Goal: Manage account settings

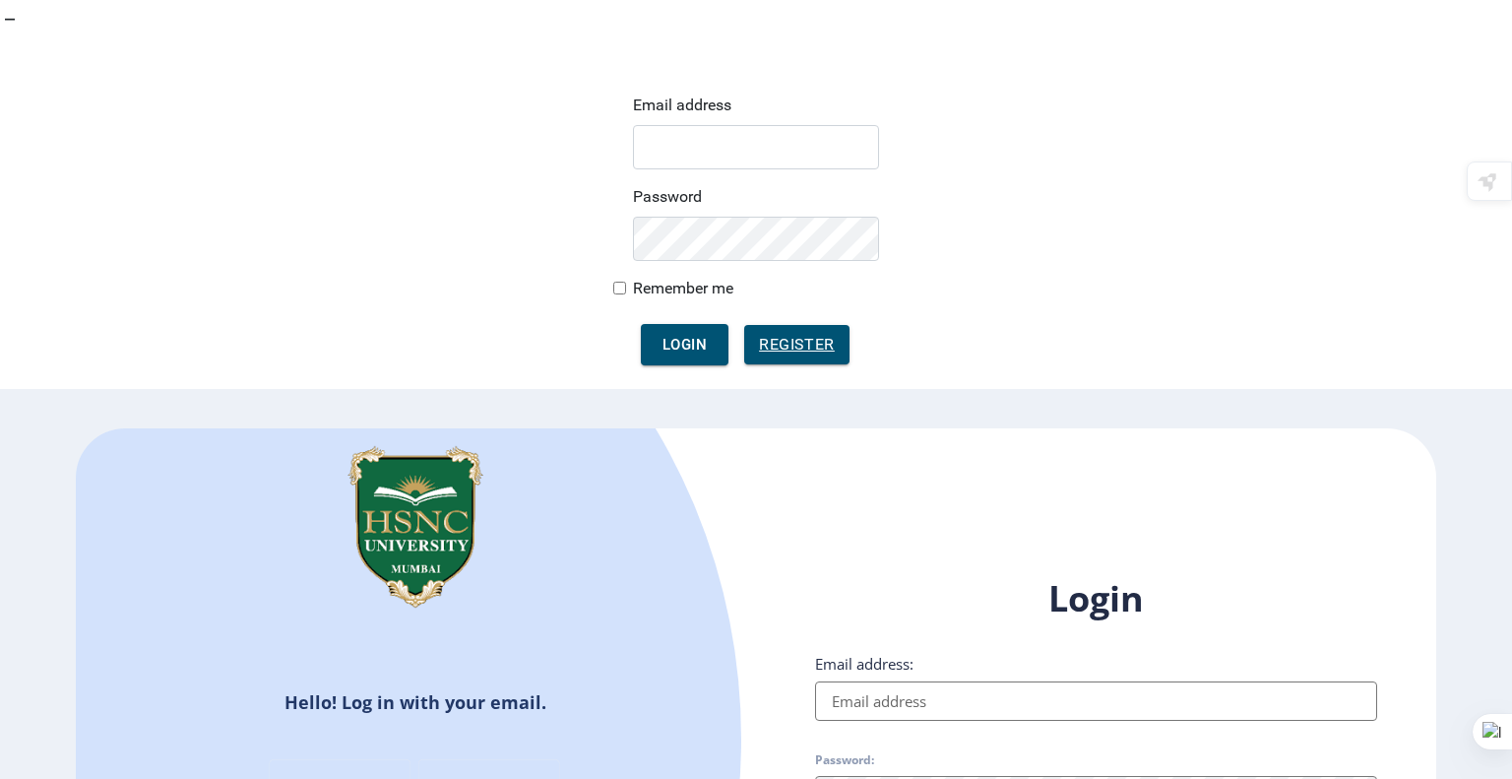
type input "[EMAIL_ADDRESS][DOMAIN_NAME]"
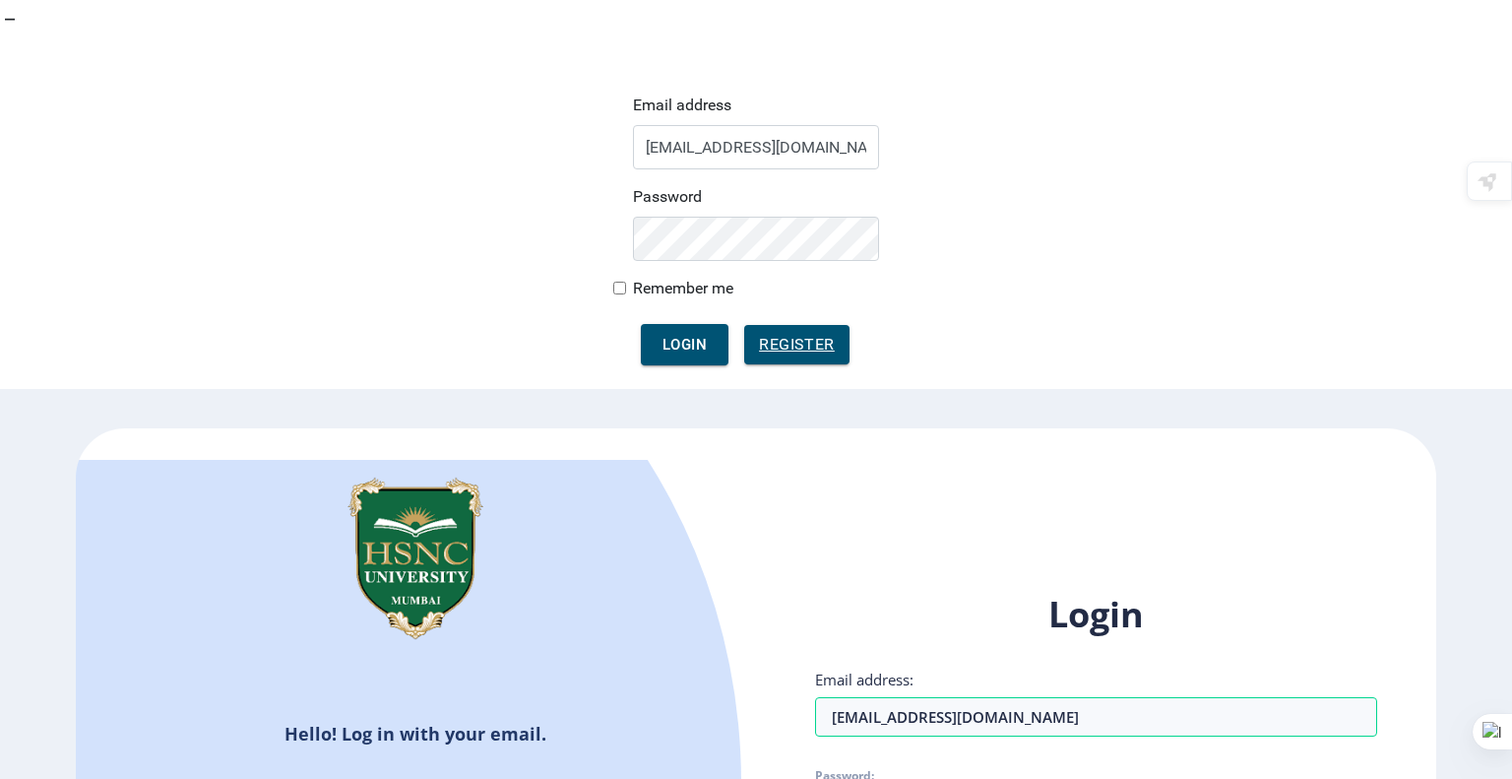
click at [821, 591] on div "Login Email address: [EMAIL_ADDRESS][DOMAIN_NAME] Password: Remember me Forgot …" at bounding box center [1096, 779] width 562 height 376
checkbox input "true"
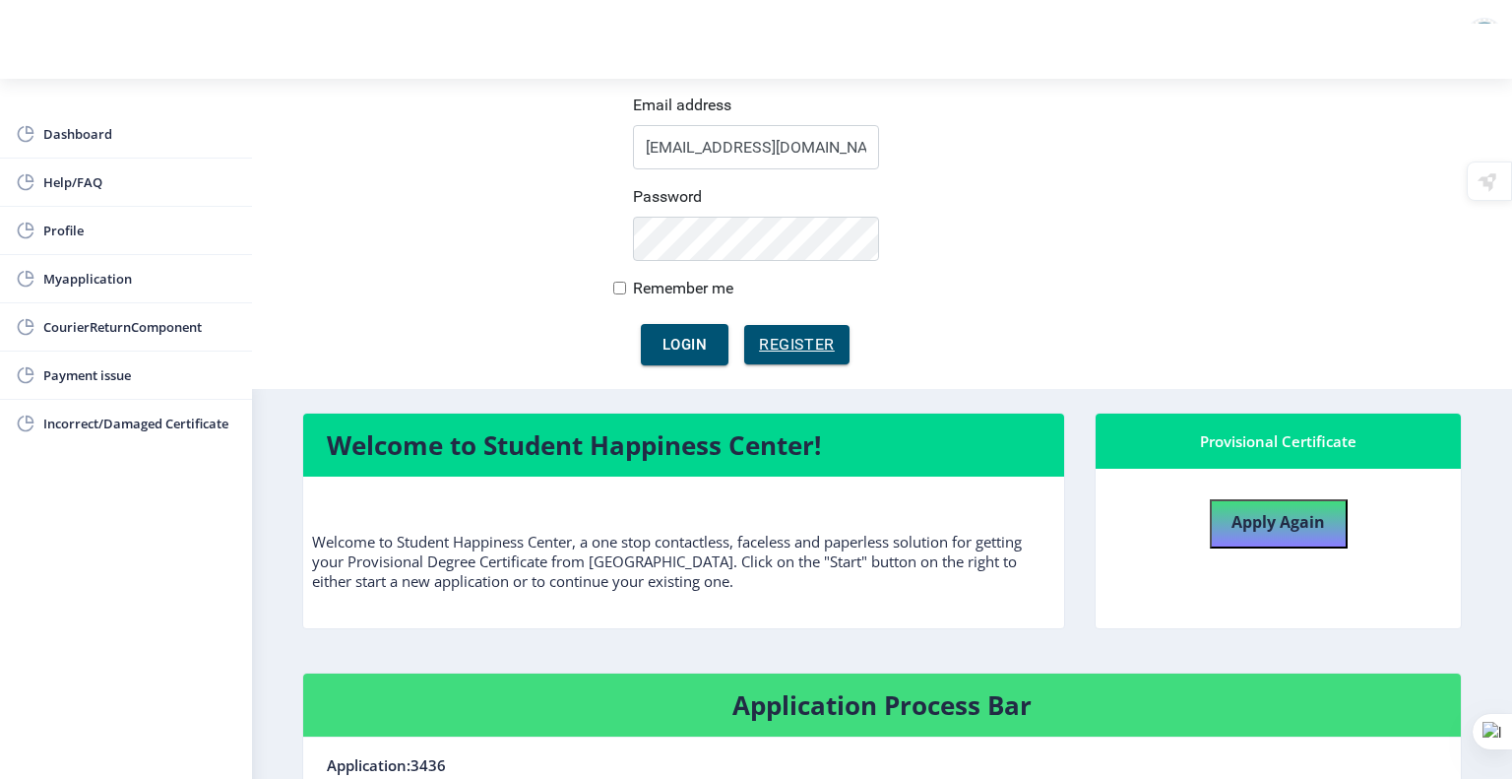
scroll to position [101, 0]
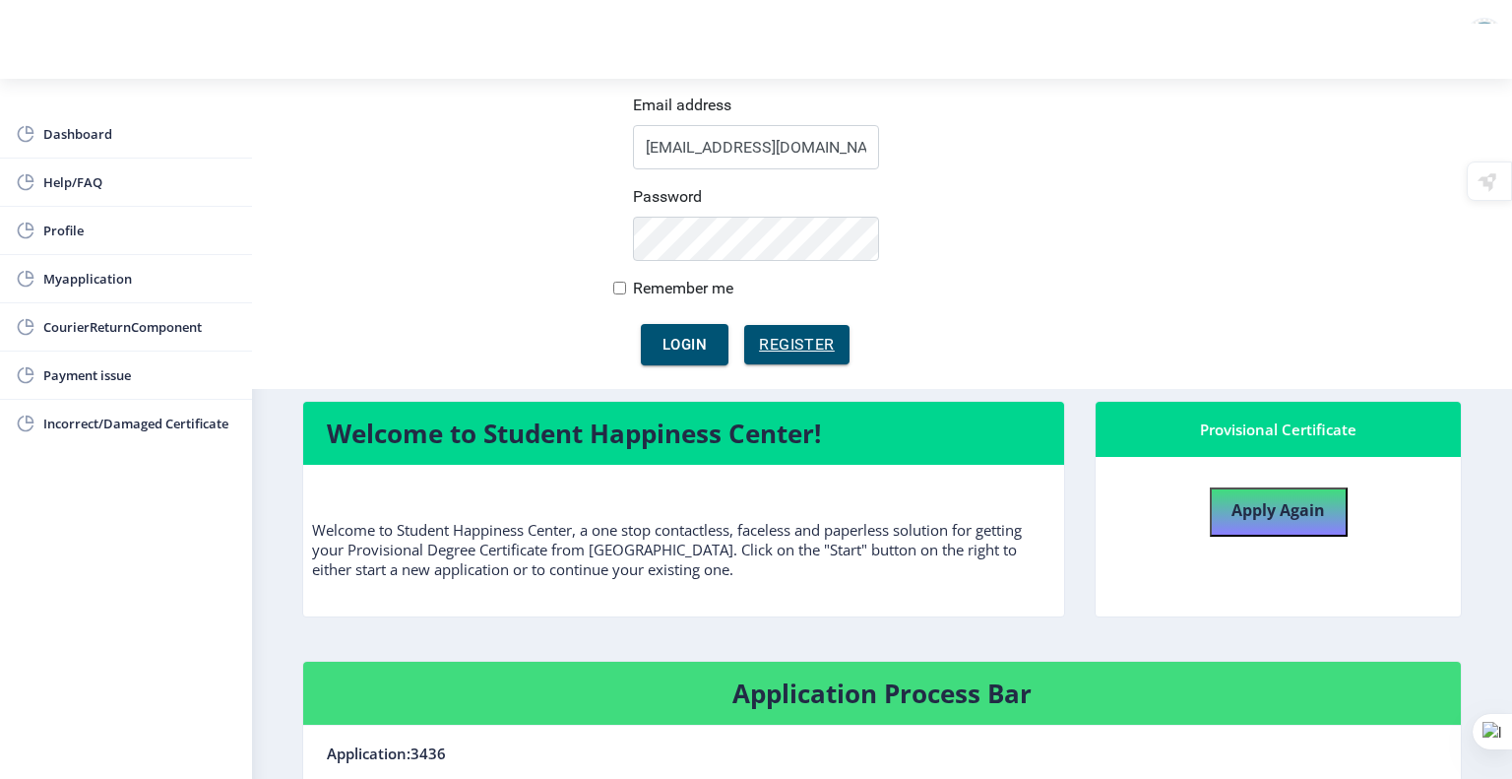
click at [74, 285] on span "Myapplication" at bounding box center [139, 279] width 193 height 24
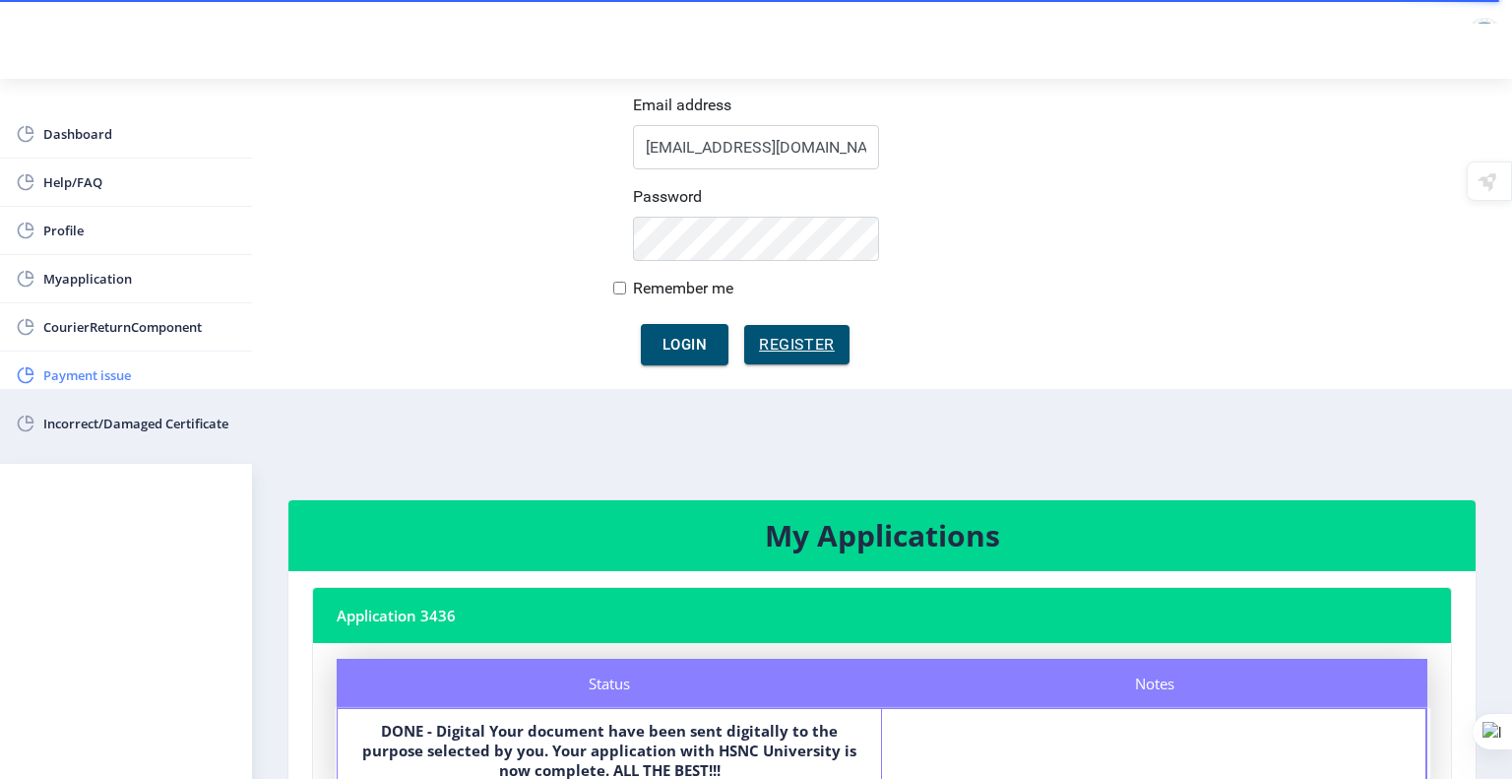
click at [158, 367] on span "Payment issue" at bounding box center [139, 375] width 193 height 24
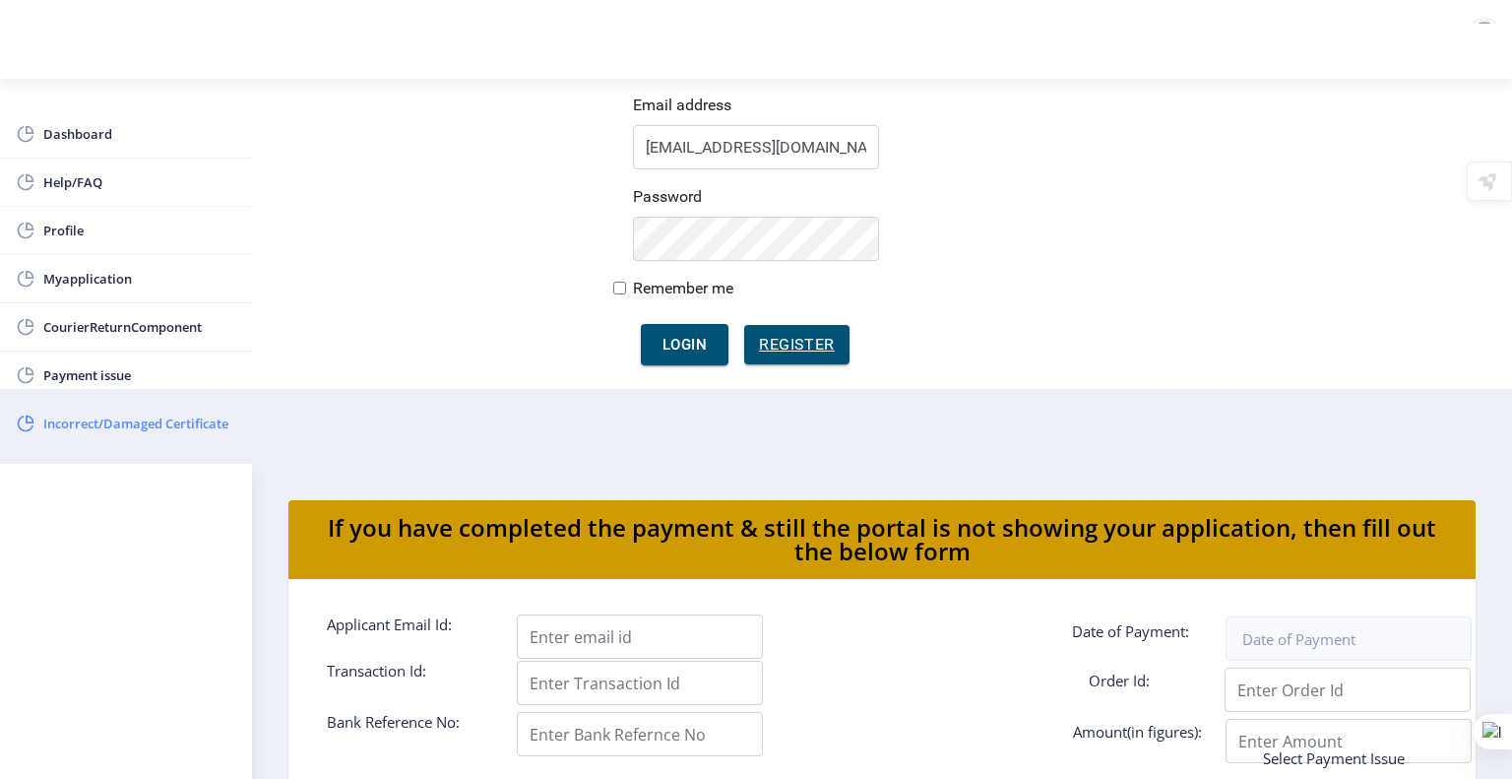
click at [198, 409] on link "Incorrect/Damaged Certificate" at bounding box center [126, 423] width 252 height 47
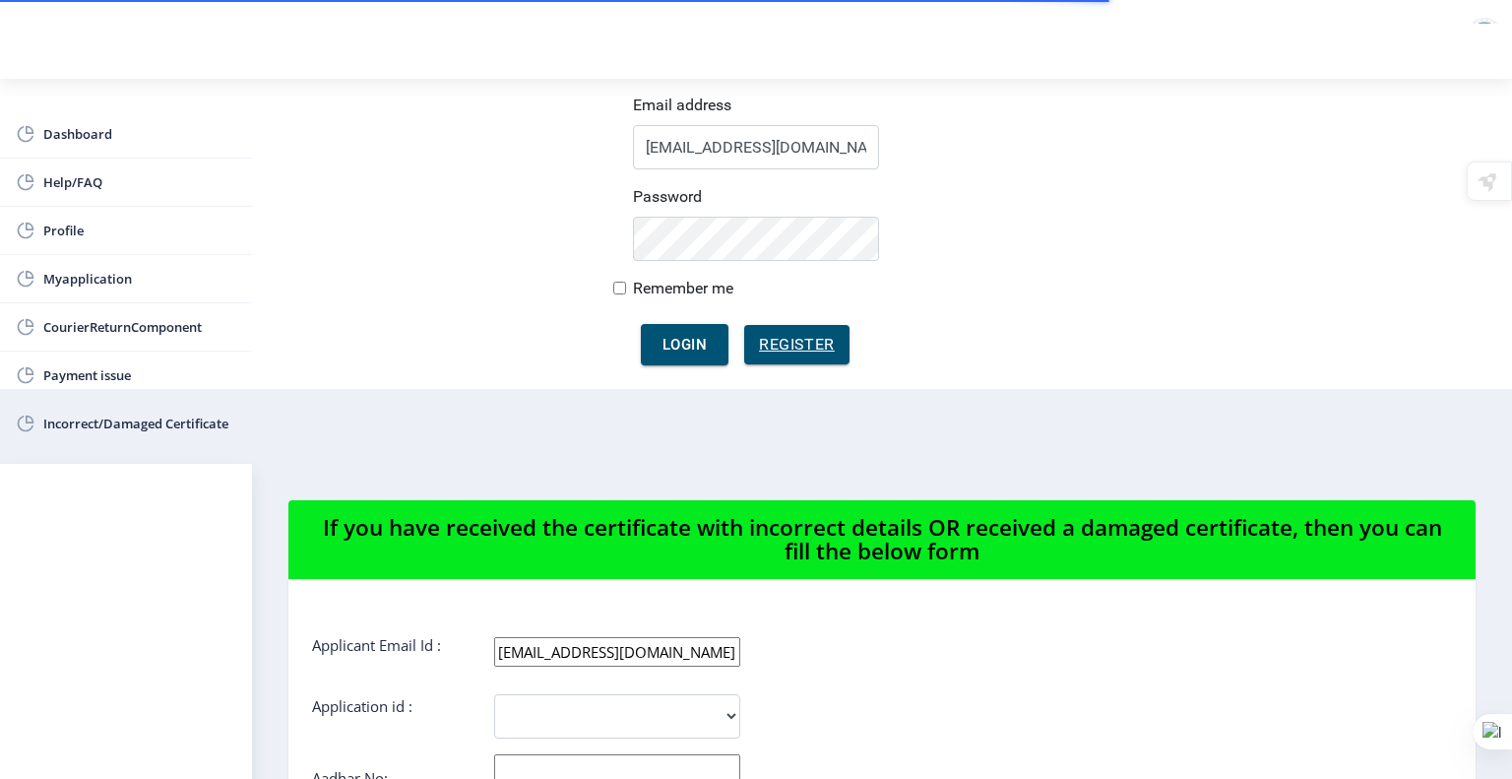
click at [125, 315] on span "CourierReturnComponent" at bounding box center [139, 327] width 193 height 24
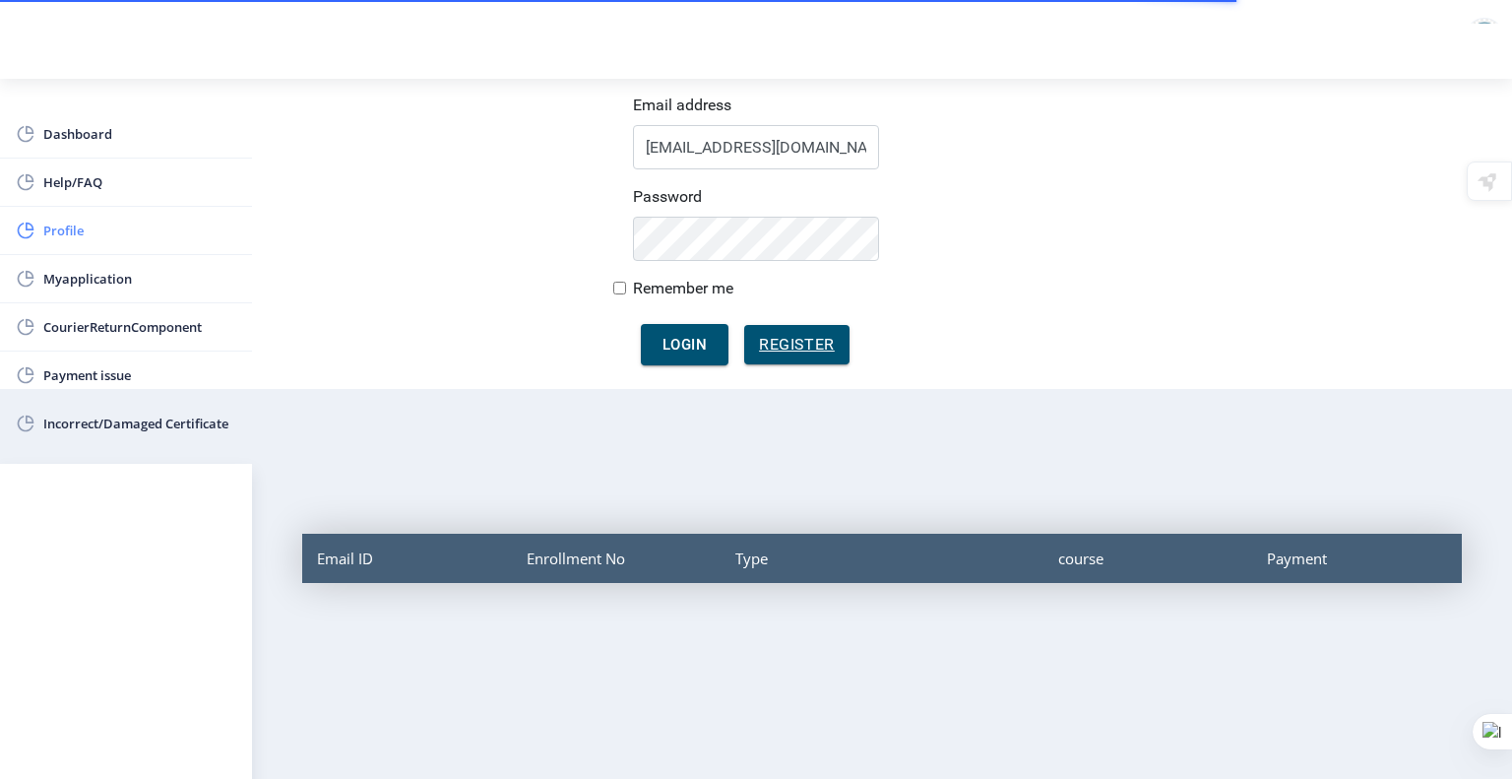
click at [126, 235] on span "Profile" at bounding box center [139, 231] width 193 height 24
select select
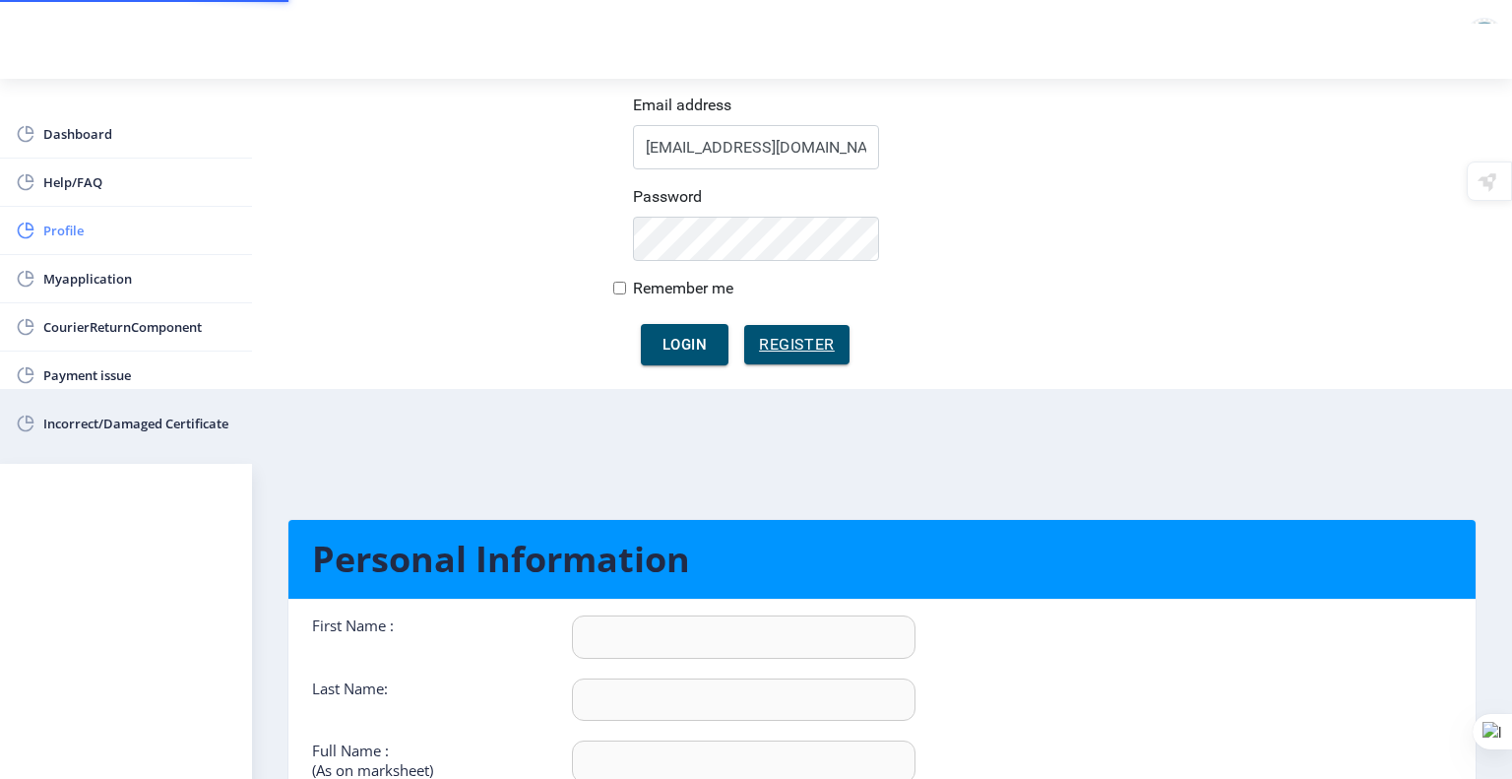
type input "[PERSON_NAME]"
type input "Bhattacharjee"
type input "Bhattacharjee [PERSON_NAME] [PERSON_NAME]"
select select "[DEMOGRAPHIC_DATA]"
type input "[EMAIL_ADDRESS][DOMAIN_NAME]"
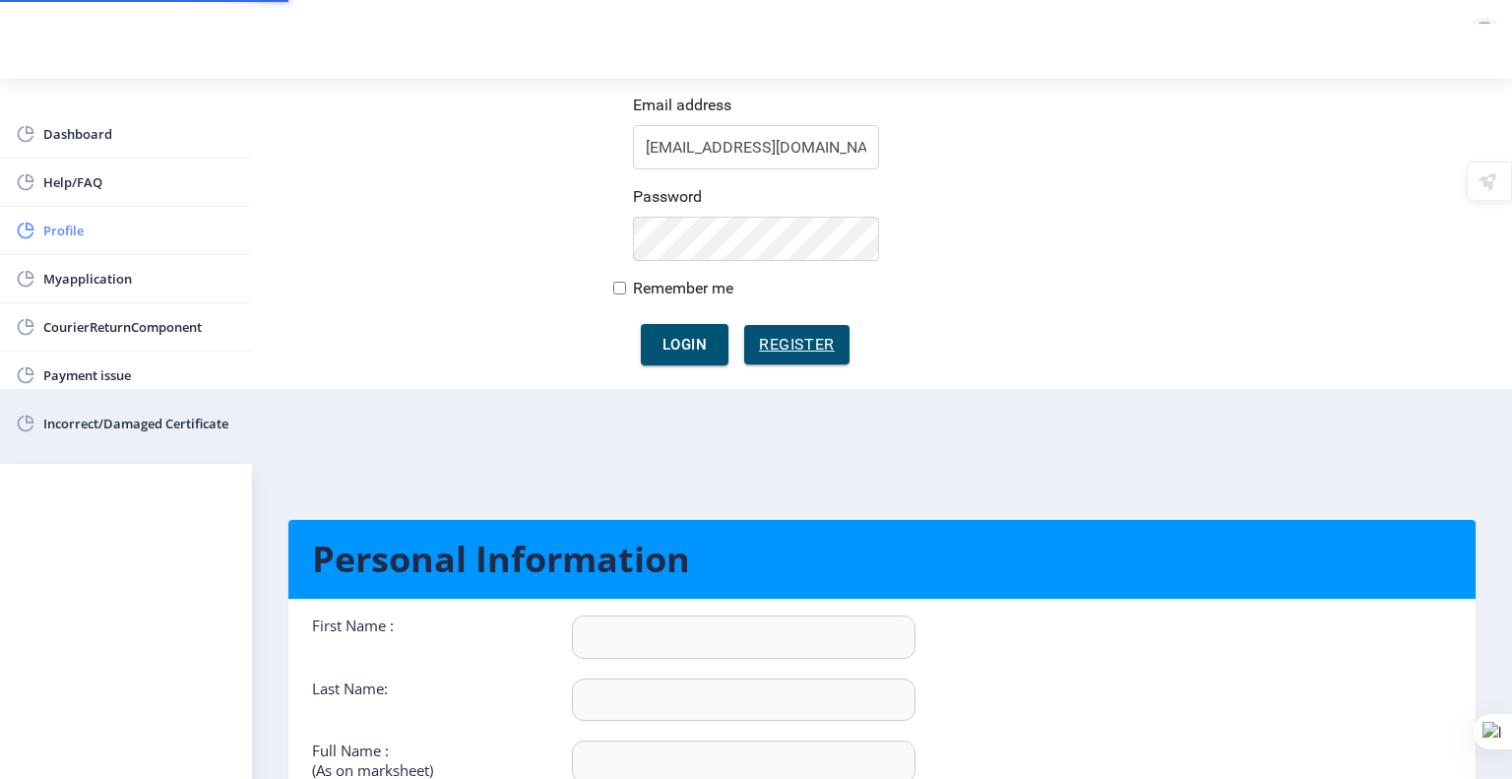
type input "8433737131"
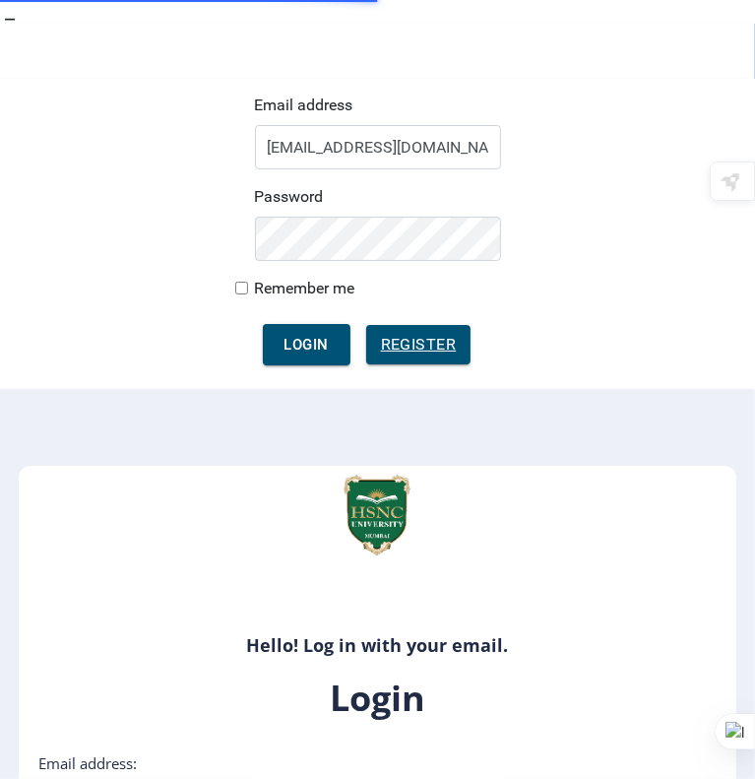
type input "[EMAIL_ADDRESS][DOMAIN_NAME]"
